Goal: Ask a question: Seek information or help from site administrators or community

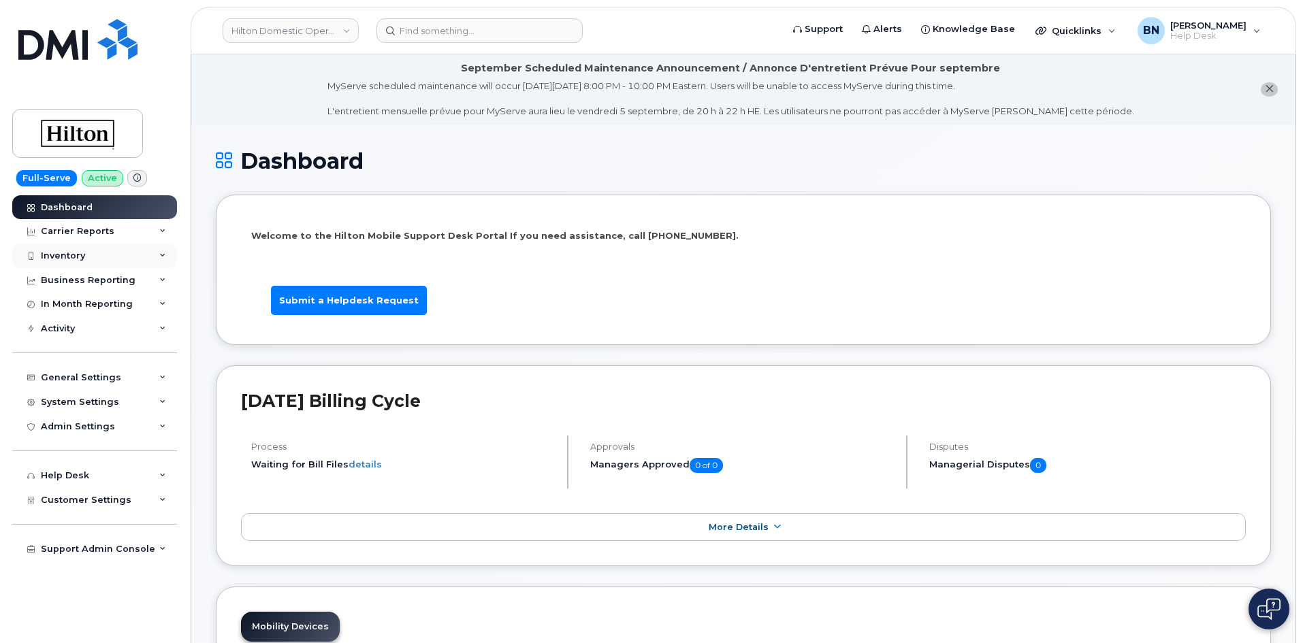
click at [88, 256] on div "Inventory" at bounding box center [94, 256] width 165 height 25
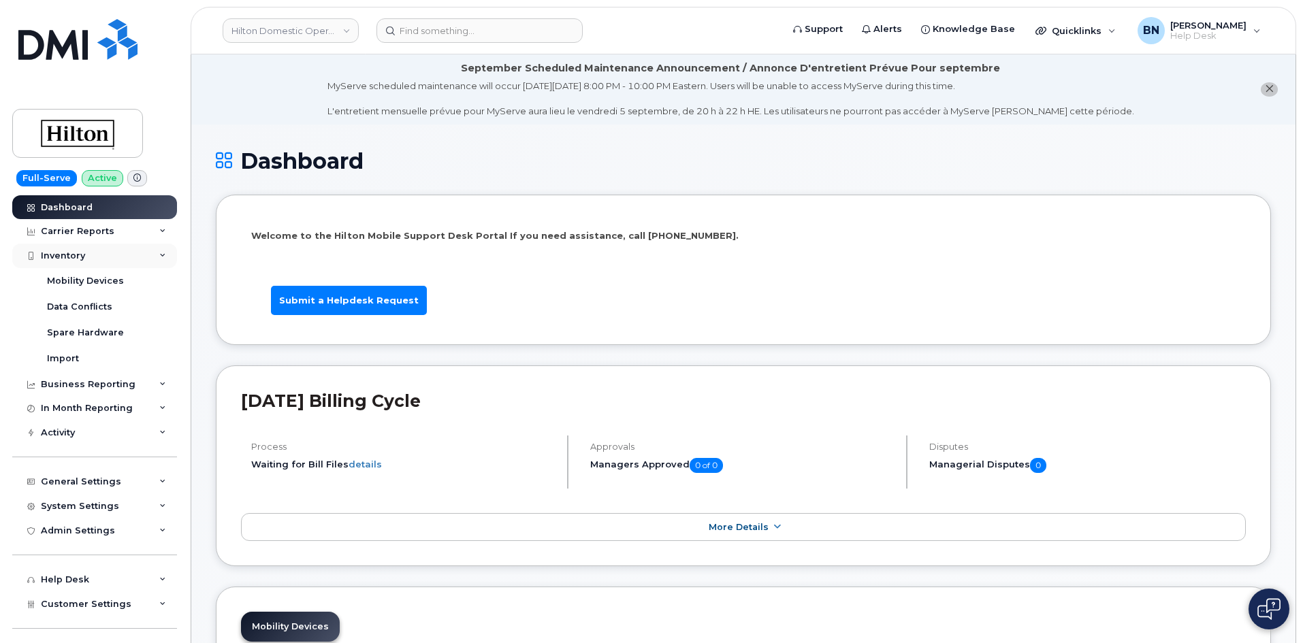
click at [84, 261] on div "Inventory" at bounding box center [94, 256] width 165 height 25
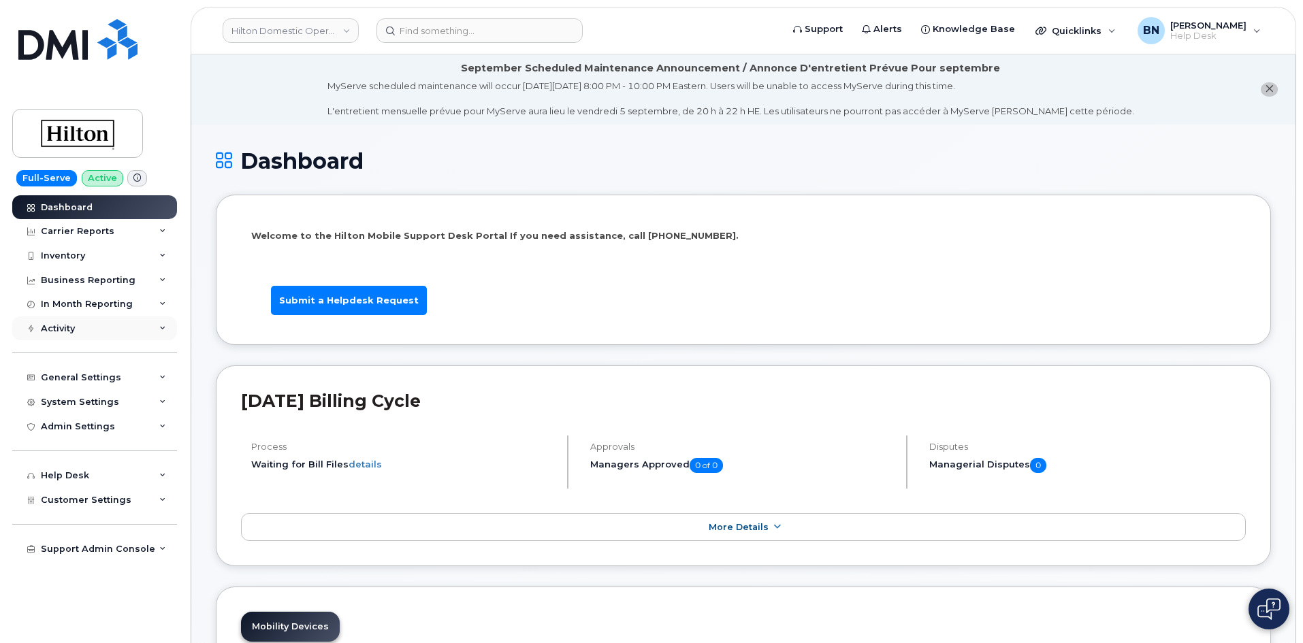
click at [79, 329] on div "Activity" at bounding box center [94, 328] width 165 height 25
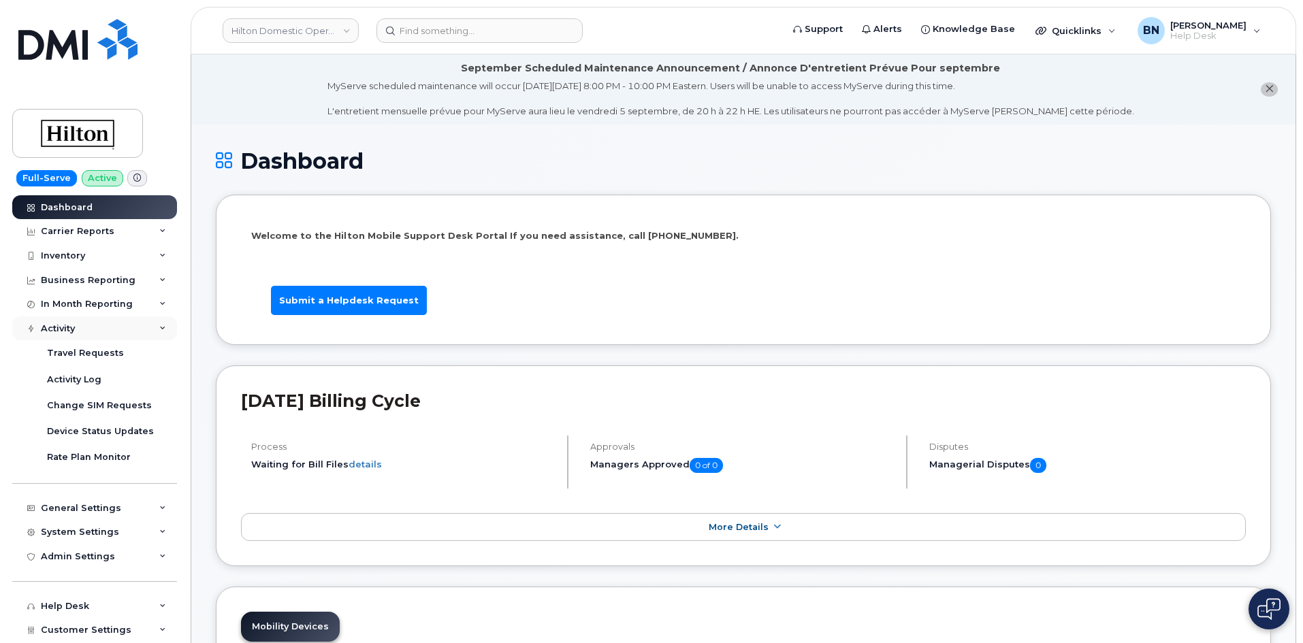
click at [79, 329] on div "Activity" at bounding box center [94, 328] width 165 height 25
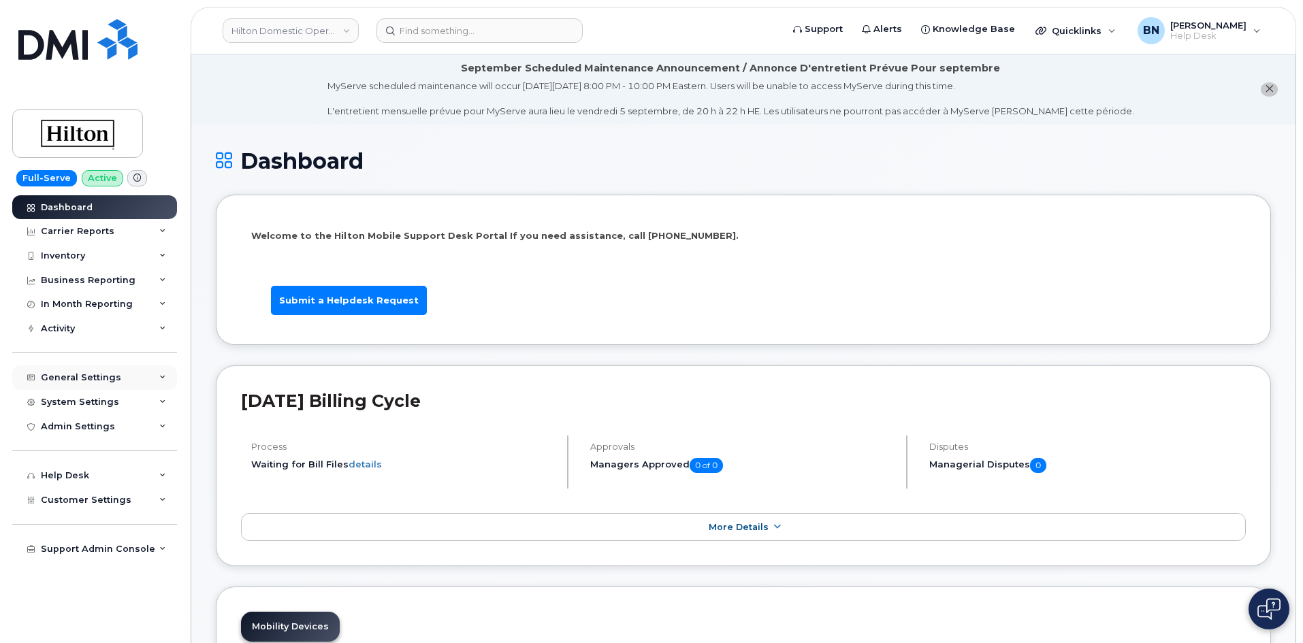
click at [74, 377] on div "General Settings" at bounding box center [81, 377] width 80 height 11
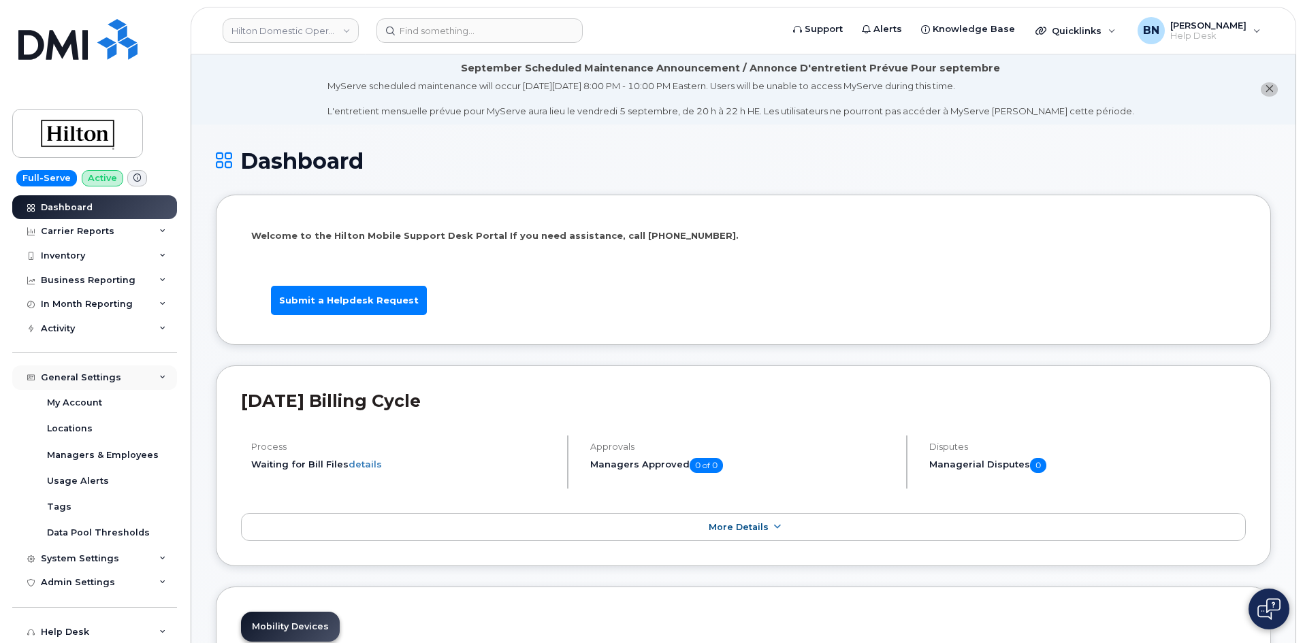
click at [74, 377] on div "General Settings" at bounding box center [81, 377] width 80 height 11
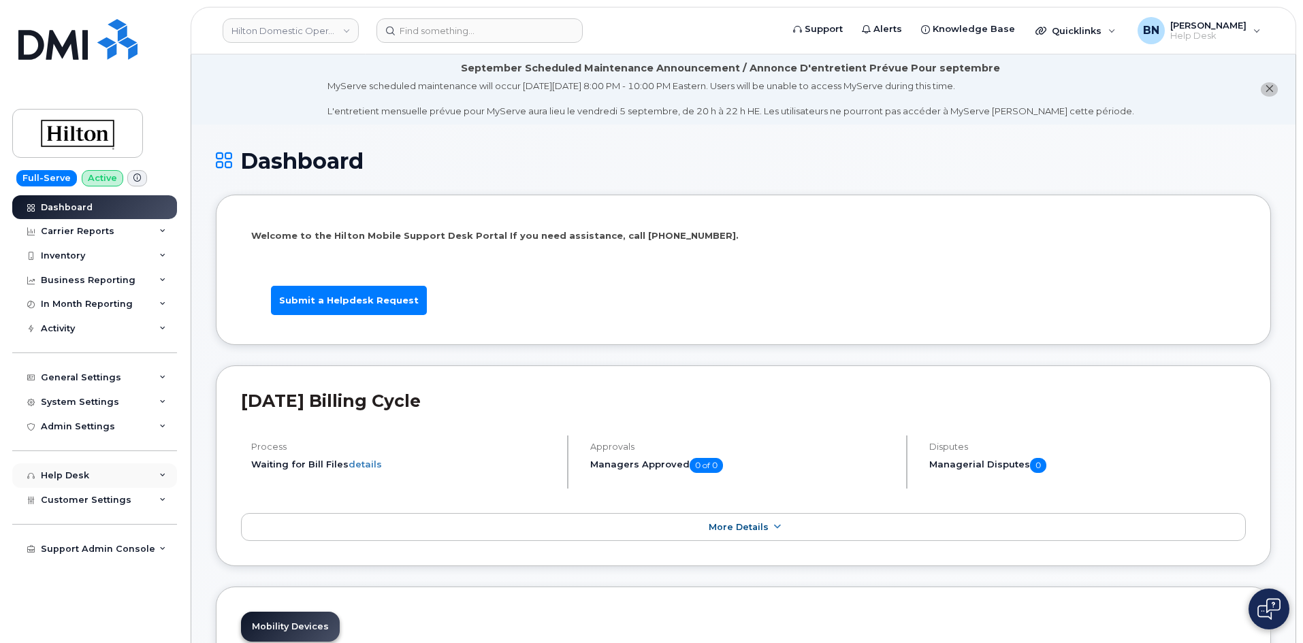
click at [165, 472] on icon at bounding box center [162, 475] width 7 height 7
click at [165, 472] on div "Help Desk" at bounding box center [94, 476] width 165 height 25
click at [163, 230] on icon at bounding box center [162, 231] width 7 height 7
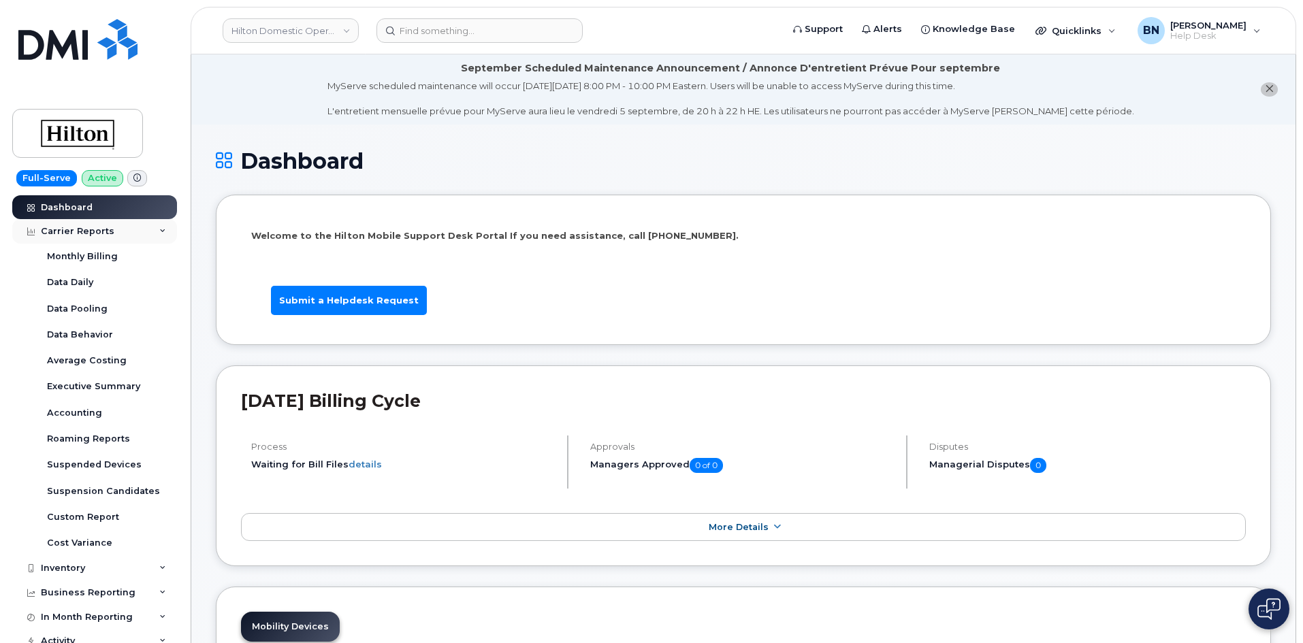
click at [163, 230] on div "Carrier Reports" at bounding box center [94, 231] width 165 height 25
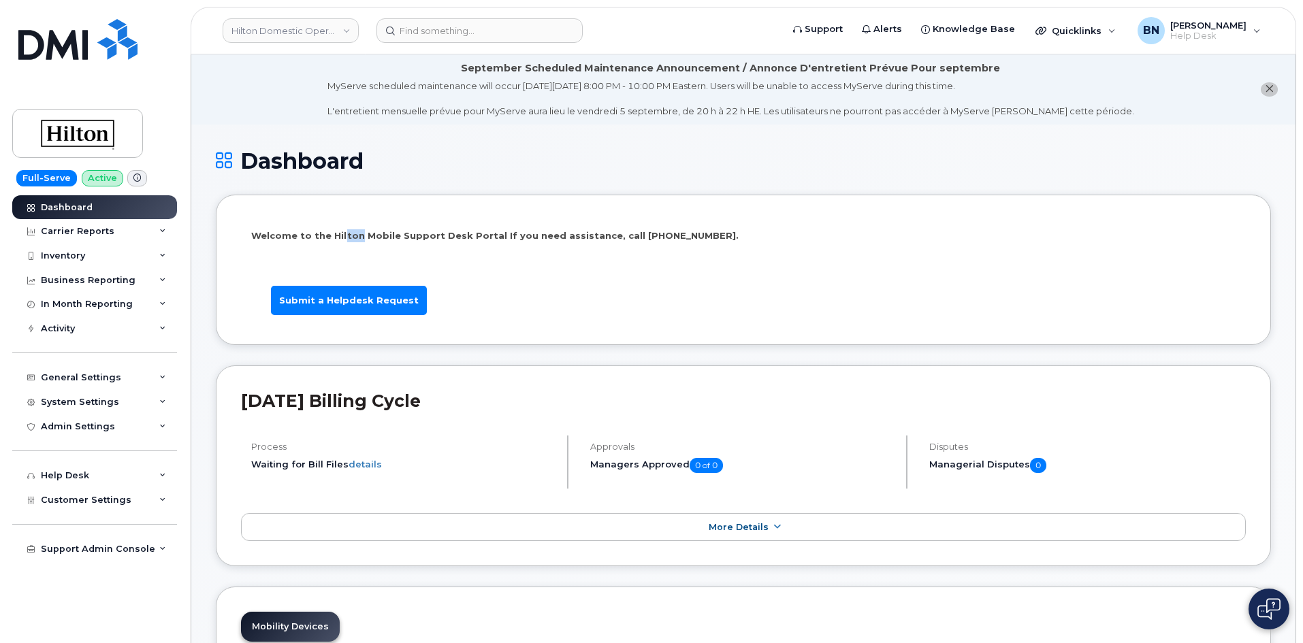
drag, startPoint x: 342, startPoint y: 235, endPoint x: 354, endPoint y: 236, distance: 12.3
click at [354, 236] on p "Welcome to the Hilton Mobile Support Desk Portal If you need assistance, call […" at bounding box center [743, 235] width 984 height 13
